Goal: Use online tool/utility: Utilize a website feature to perform a specific function

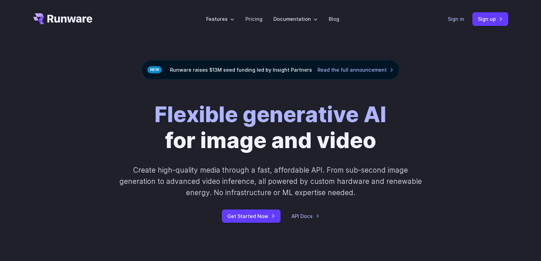
click at [450, 22] on link "Sign in" at bounding box center [456, 19] width 16 height 8
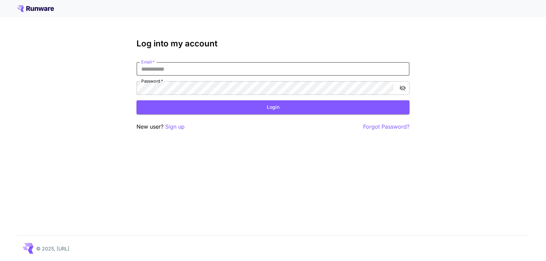
click at [283, 65] on input "Email   *" at bounding box center [273, 69] width 273 height 14
type input "**********"
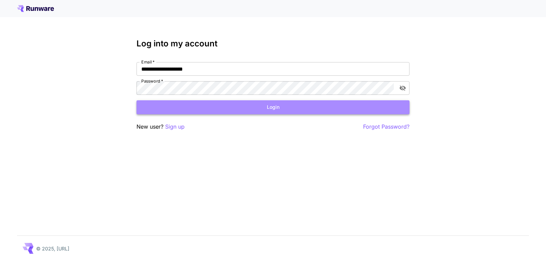
click at [272, 102] on button "Login" at bounding box center [273, 107] width 273 height 14
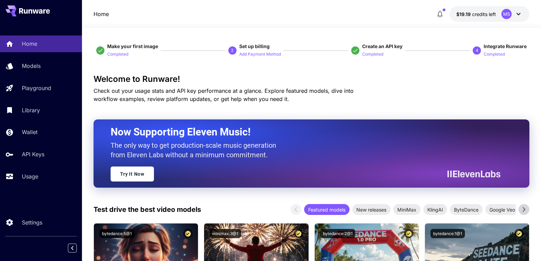
click at [34, 208] on div "Home Models Playground Library Wallet API Keys Usage Settings" at bounding box center [41, 130] width 82 height 261
click at [38, 224] on p "Settings" at bounding box center [33, 222] width 20 height 8
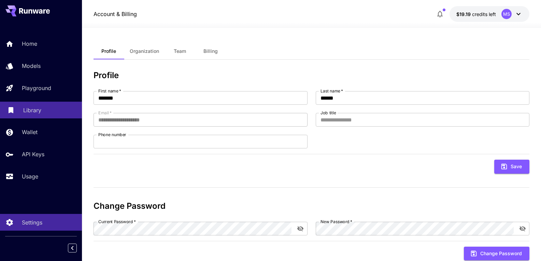
click at [40, 107] on p "Library" at bounding box center [32, 110] width 18 height 8
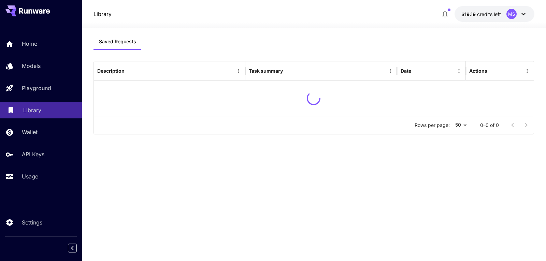
click at [40, 107] on p "Library" at bounding box center [32, 110] width 18 height 8
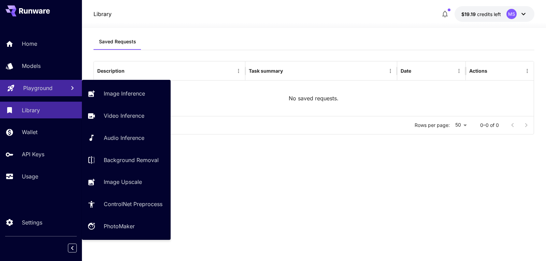
click at [37, 93] on link "Playground" at bounding box center [41, 88] width 82 height 17
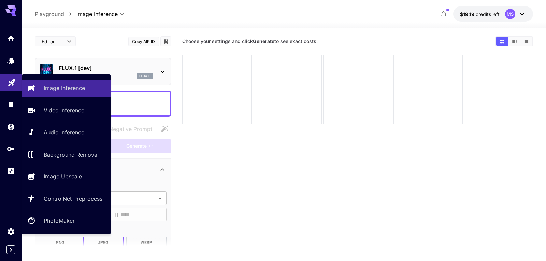
click at [2, 84] on link at bounding box center [11, 82] width 22 height 17
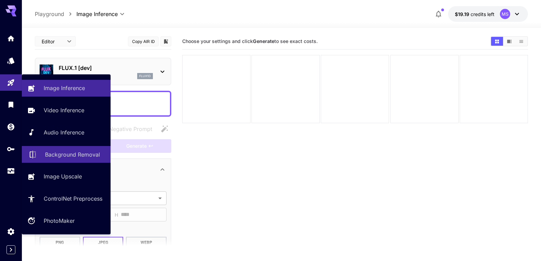
click at [70, 157] on p "Background Removal" at bounding box center [72, 155] width 55 height 8
type input "**********"
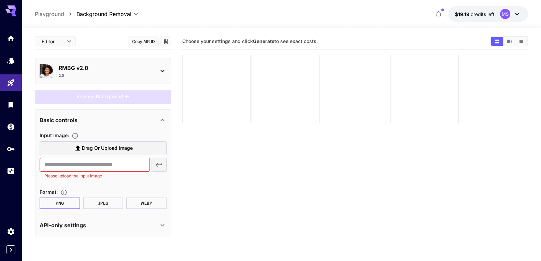
click at [221, 87] on div at bounding box center [216, 89] width 68 height 68
click at [113, 163] on input "text" at bounding box center [95, 165] width 110 height 14
click at [159, 164] on div "​ Please upload the input image" at bounding box center [103, 169] width 127 height 22
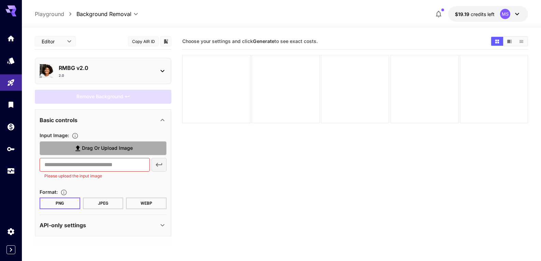
click at [136, 149] on label "Drag or upload image" at bounding box center [103, 148] width 127 height 14
click at [0, 0] on input "Drag or upload image" at bounding box center [0, 0] width 0 height 0
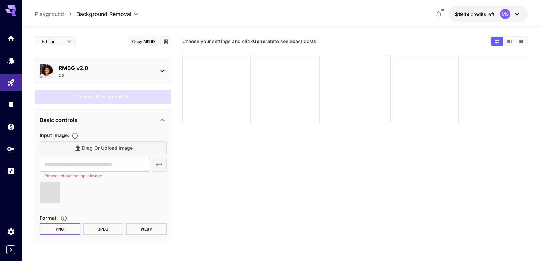
type input "**********"
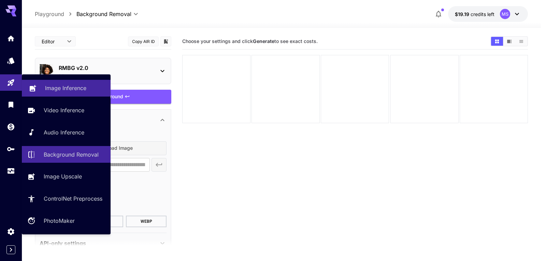
click at [65, 91] on p "Image Inference" at bounding box center [65, 88] width 41 height 8
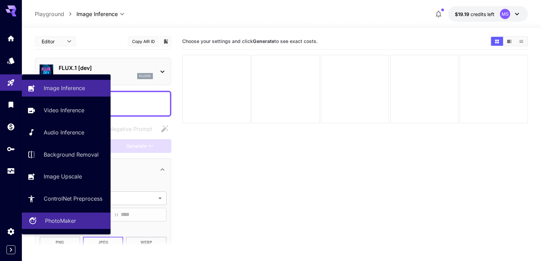
click at [48, 213] on link "PhotoMaker" at bounding box center [66, 221] width 89 height 17
type input "**********"
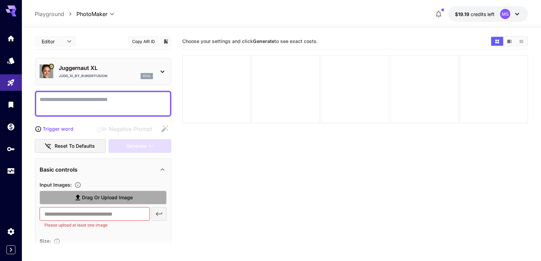
click at [136, 192] on label "Drag or upload image" at bounding box center [103, 198] width 127 height 14
click at [0, 0] on input "Drag or upload image" at bounding box center [0, 0] width 0 height 0
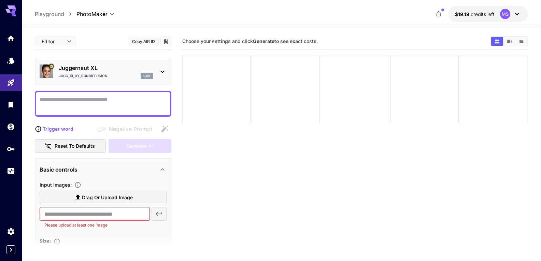
click at [92, 69] on p "Juggernaut XL" at bounding box center [106, 68] width 94 height 8
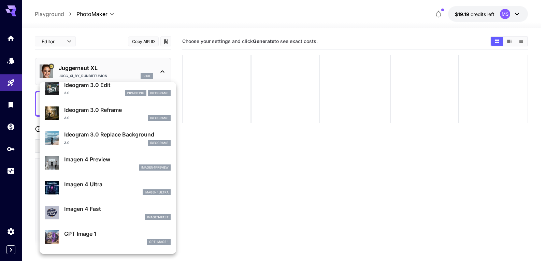
scroll to position [281, 0]
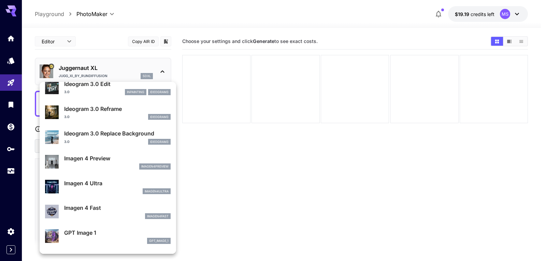
click at [211, 182] on div at bounding box center [273, 130] width 546 height 261
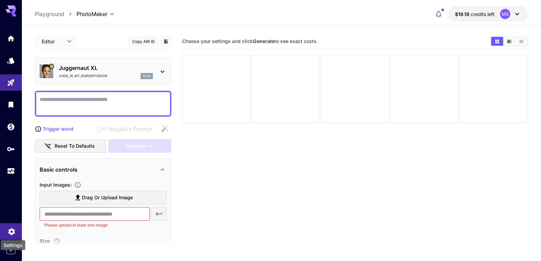
click at [10, 227] on icon "Settings" at bounding box center [12, 230] width 8 height 8
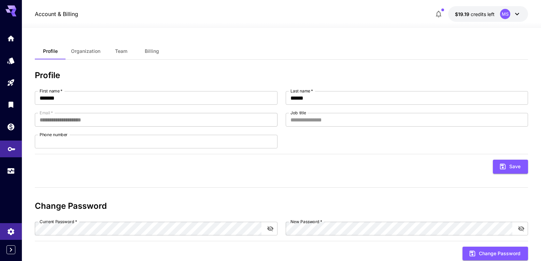
click at [4, 141] on link at bounding box center [11, 149] width 22 height 17
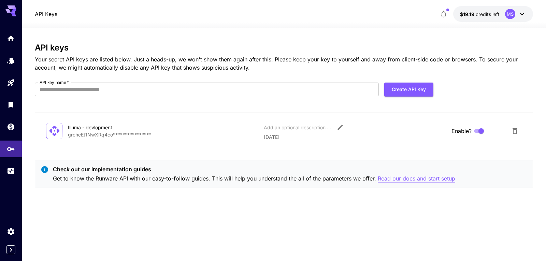
click at [424, 182] on p "Read our docs and start setup" at bounding box center [416, 178] width 77 height 9
